Goal: Navigation & Orientation: Find specific page/section

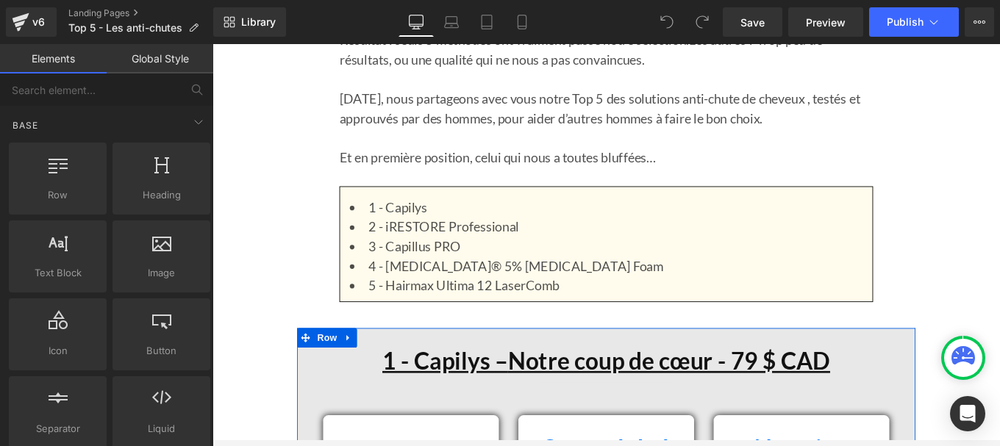
scroll to position [1229, 0]
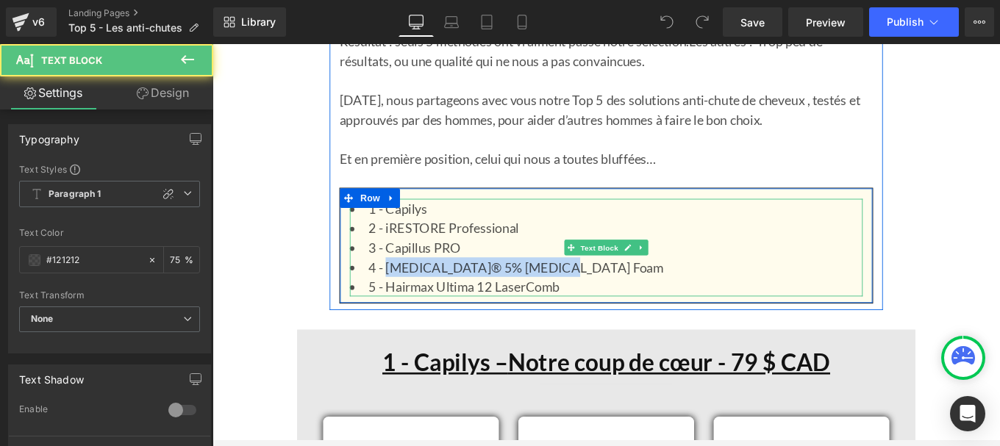
click at [402, 298] on li "4 - [MEDICAL_DATA]® 5% [MEDICAL_DATA] Foam" at bounding box center [657, 296] width 579 height 22
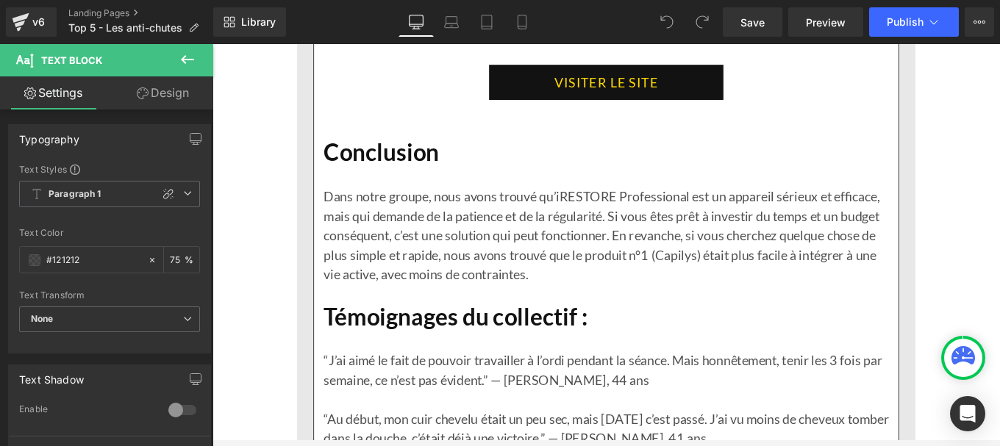
scroll to position [5172, 0]
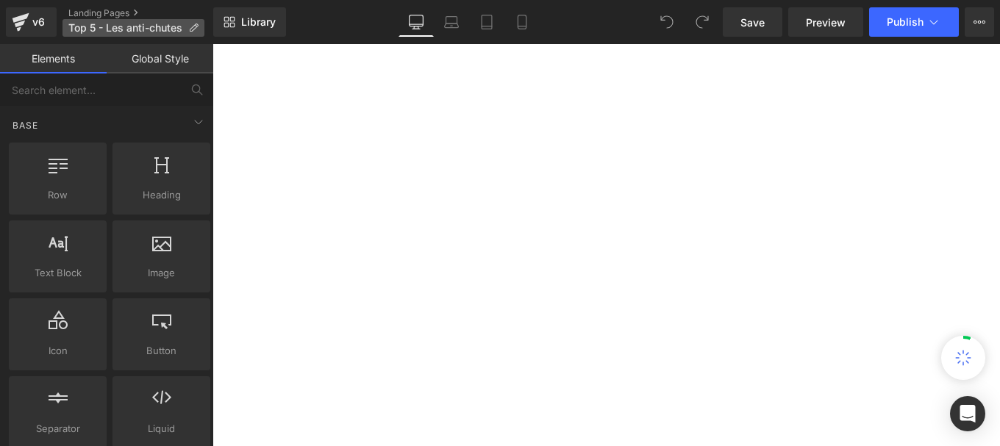
scroll to position [79, 0]
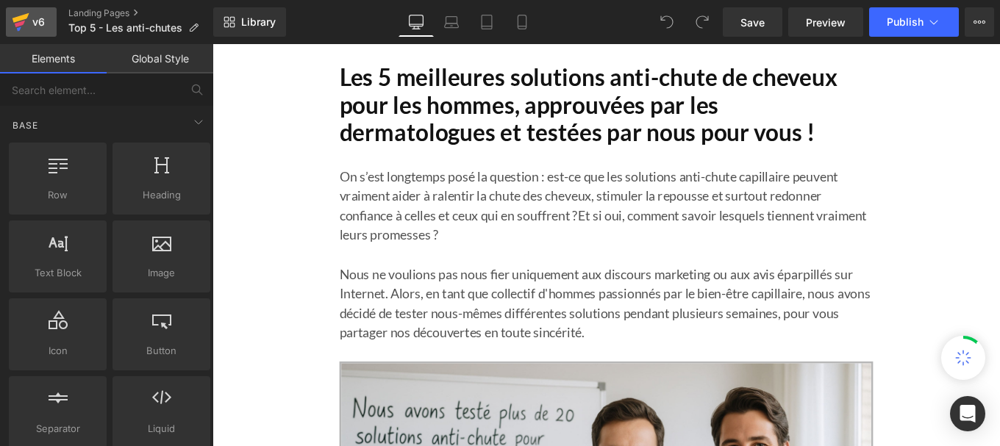
click at [10, 20] on link "v6" at bounding box center [31, 21] width 51 height 29
click at [32, 21] on div "v6" at bounding box center [38, 21] width 18 height 19
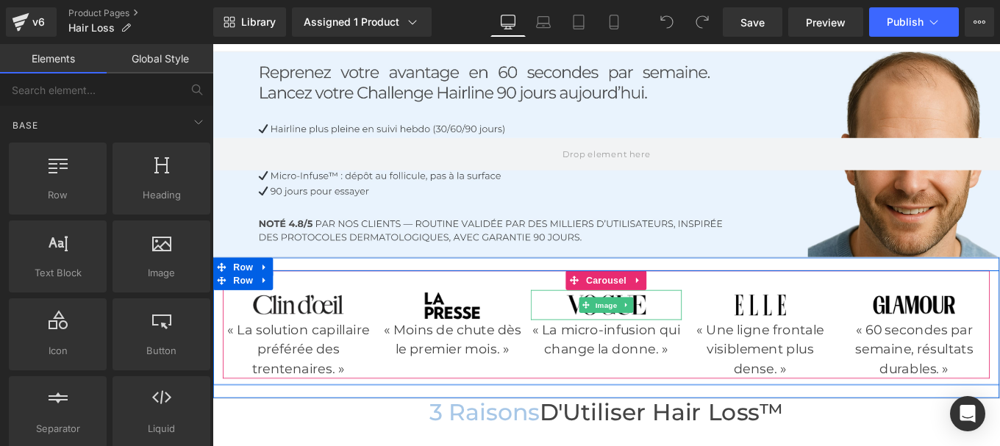
scroll to position [83, 0]
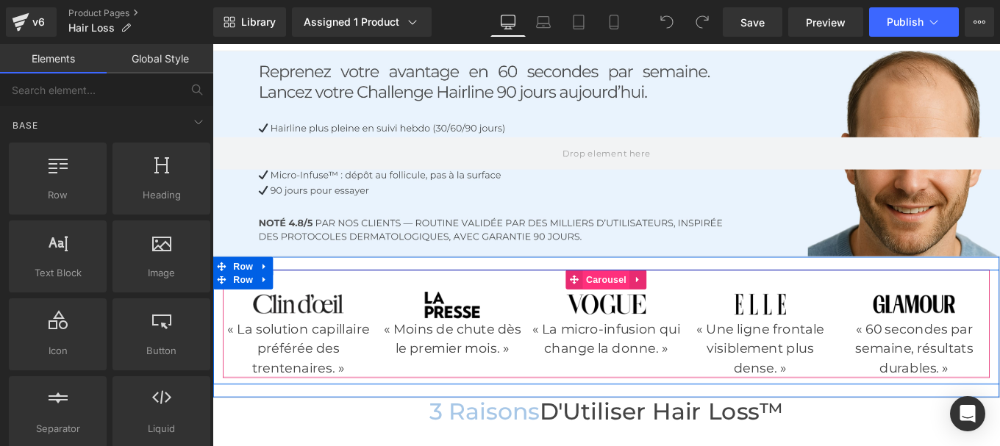
click at [645, 313] on span "Carousel" at bounding box center [657, 310] width 53 height 22
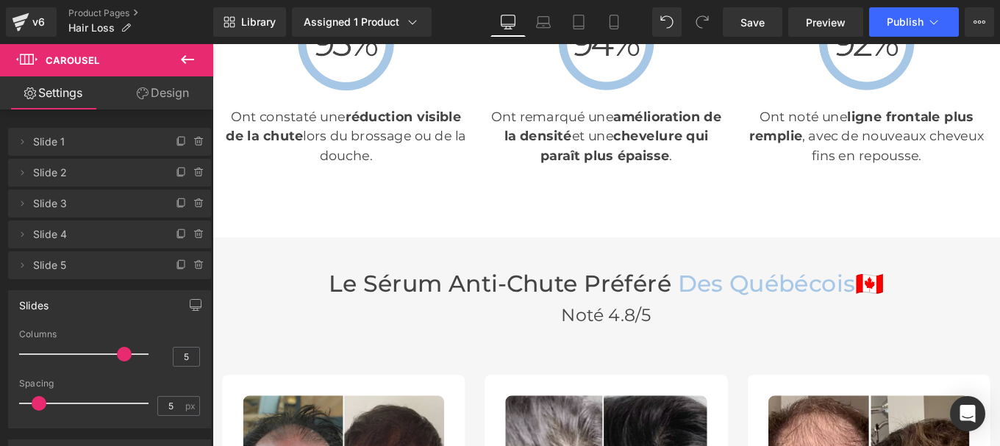
scroll to position [3691, 0]
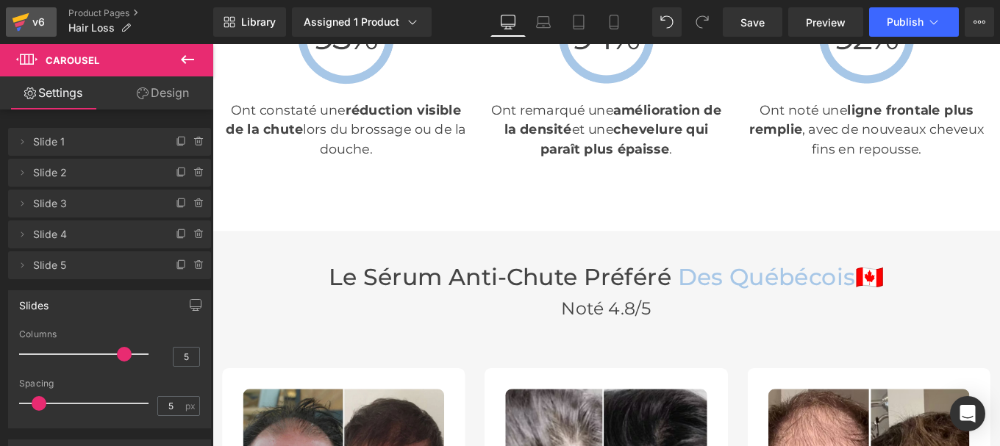
click at [30, 24] on div "v6" at bounding box center [38, 21] width 18 height 19
